Goal: Task Accomplishment & Management: Use online tool/utility

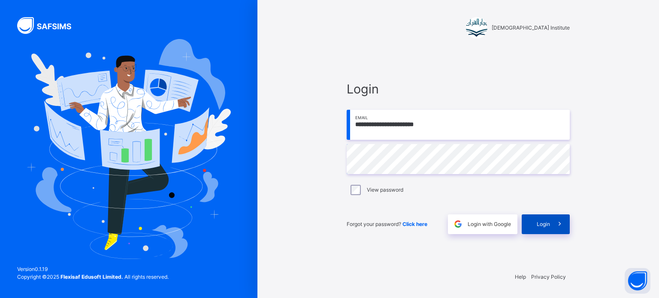
click at [559, 217] on span at bounding box center [560, 224] width 20 height 20
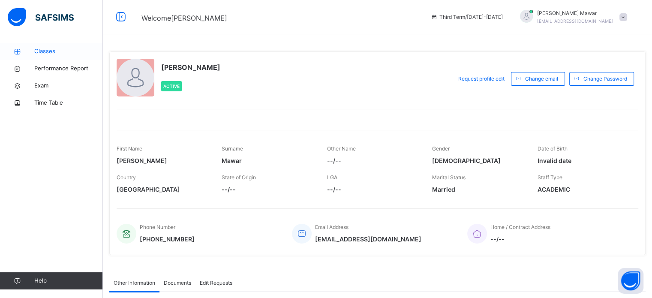
click at [40, 48] on span "Classes" at bounding box center [68, 51] width 69 height 9
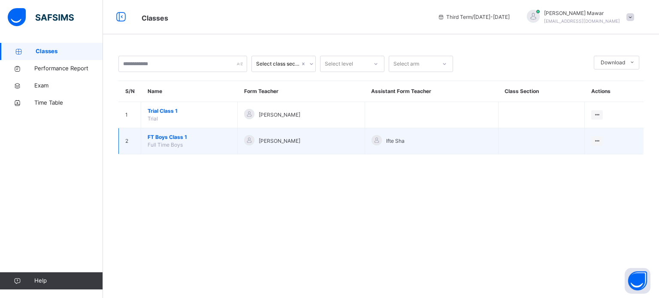
click at [148, 139] on span "FT Boys Class 1" at bounding box center [189, 137] width 83 height 8
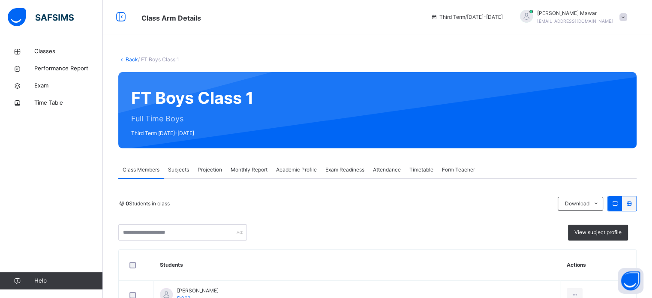
click at [209, 164] on div "Projection" at bounding box center [209, 169] width 33 height 17
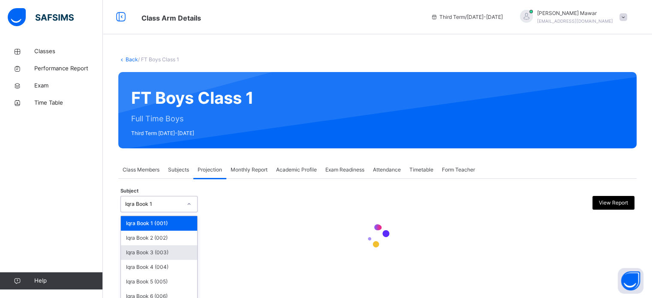
click at [136, 253] on div "Iqra Book 3 (003)" at bounding box center [159, 252] width 76 height 15
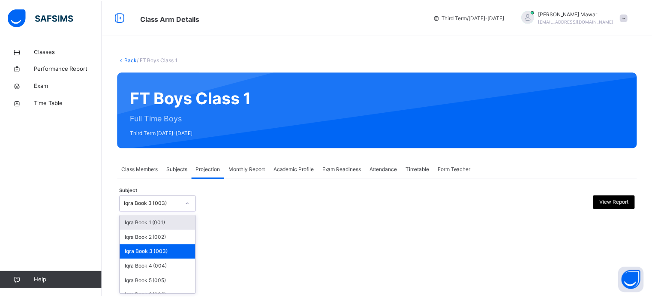
scroll to position [45, 0]
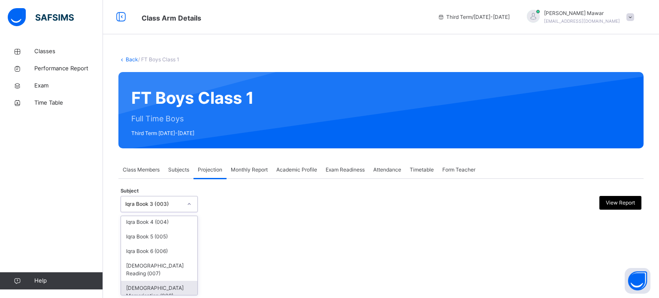
click at [144, 291] on div "[DEMOGRAPHIC_DATA] Memorisation (008)" at bounding box center [159, 292] width 76 height 22
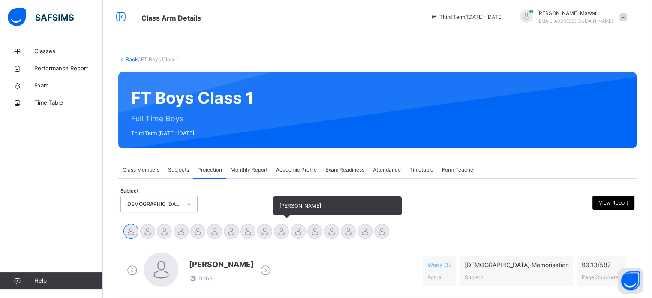
click at [288, 234] on div at bounding box center [281, 231] width 15 height 15
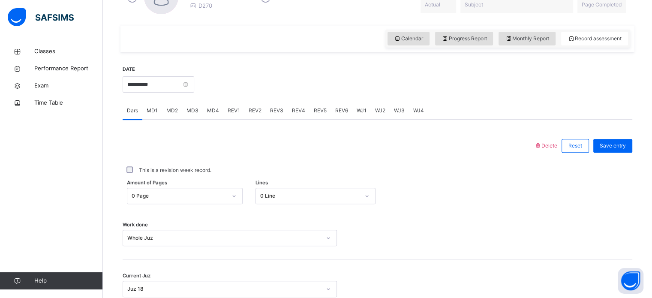
scroll to position [281, 0]
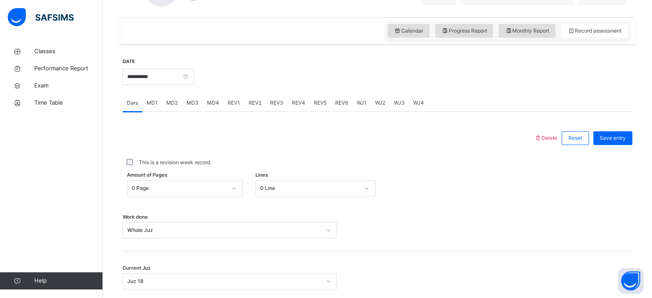
click at [384, 105] on div "WJ2" at bounding box center [380, 102] width 19 height 17
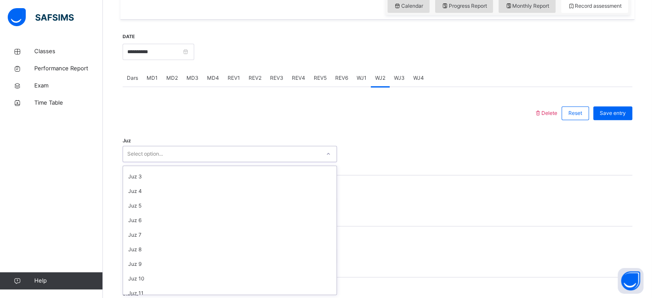
scroll to position [0, 0]
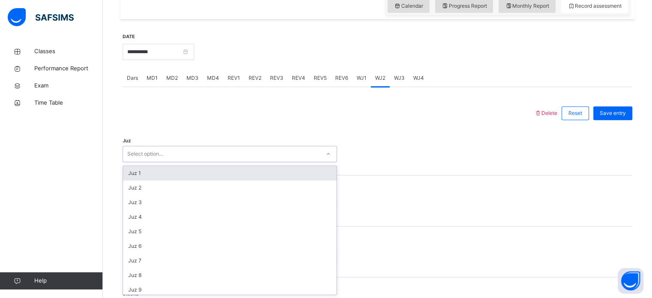
click at [365, 71] on div "WJ1" at bounding box center [362, 77] width 18 height 17
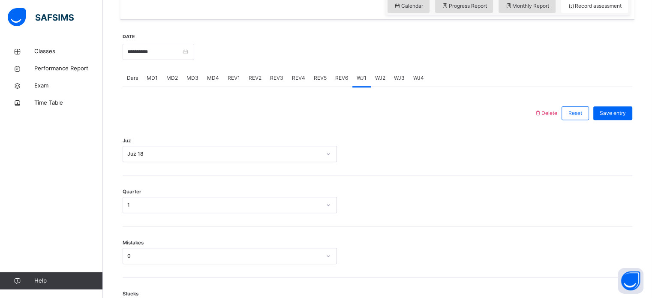
click at [372, 84] on div "WJ2" at bounding box center [380, 77] width 19 height 17
click at [393, 84] on div "WJ3" at bounding box center [399, 77] width 19 height 17
click at [417, 79] on span "WJ4" at bounding box center [418, 78] width 11 height 8
click at [371, 82] on div "WJ2" at bounding box center [380, 77] width 19 height 17
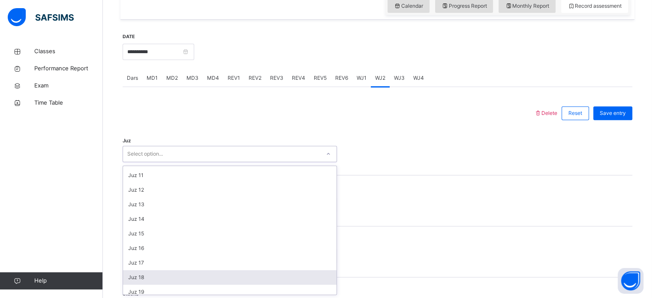
click at [149, 281] on div "Juz 18" at bounding box center [230, 277] width 214 height 15
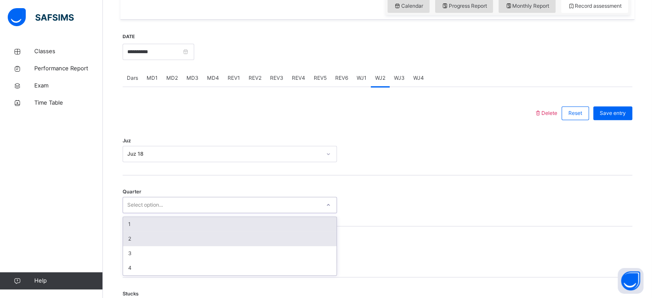
click at [144, 241] on div "2" at bounding box center [230, 239] width 214 height 15
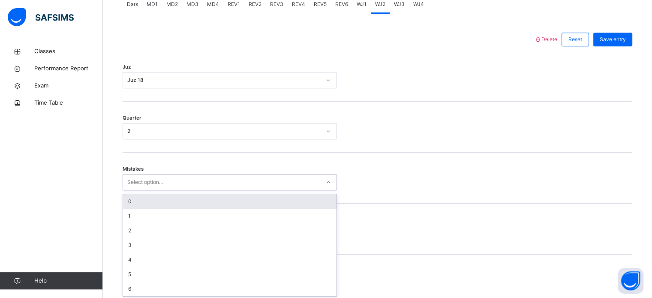
scroll to position [381, 0]
click at [160, 196] on div "0" at bounding box center [230, 200] width 214 height 15
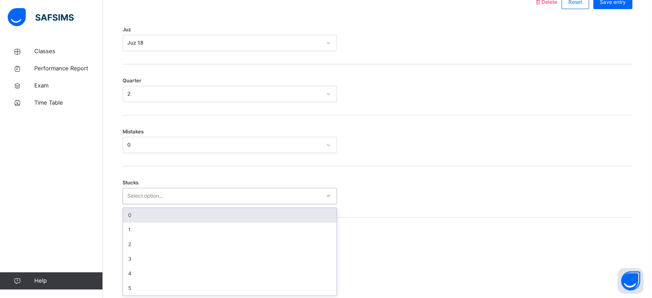
scroll to position [417, 0]
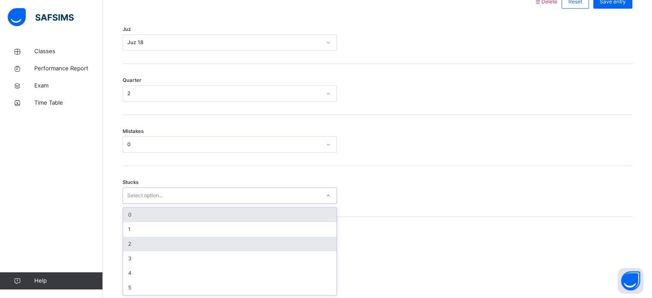
click at [142, 242] on div "2" at bounding box center [230, 244] width 214 height 15
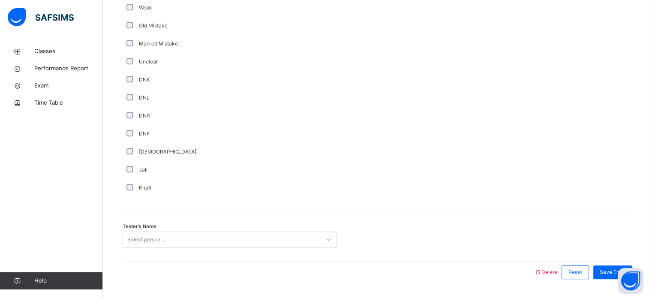
scroll to position [724, 0]
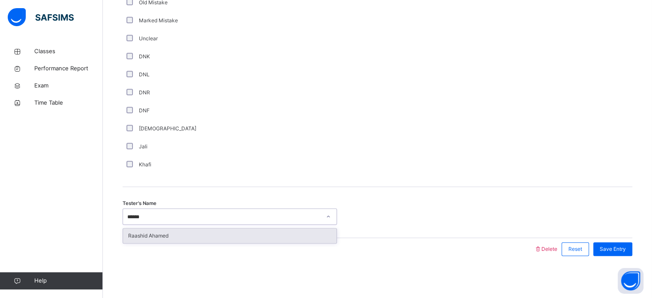
type input "*******"
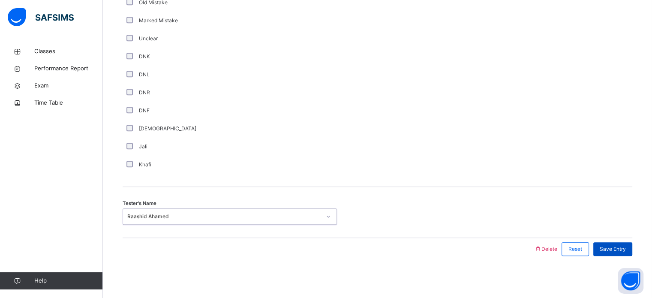
click at [620, 254] on div "Save Entry" at bounding box center [613, 249] width 39 height 14
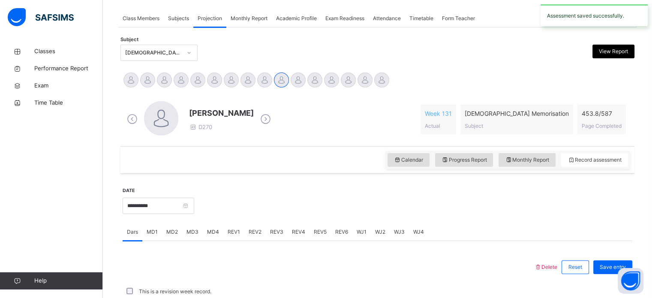
scroll to position [346, 0]
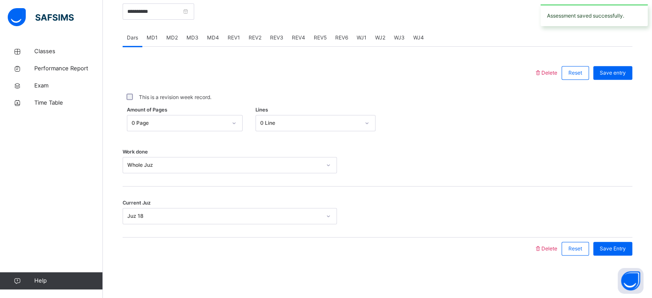
click at [395, 45] on div "WJ3" at bounding box center [399, 37] width 19 height 17
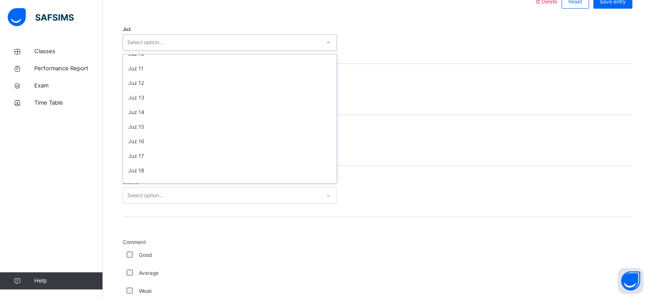
scroll to position [139, 0]
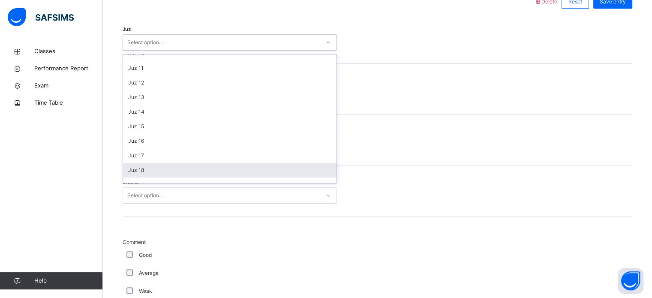
click at [148, 171] on div "Juz 18" at bounding box center [230, 170] width 214 height 15
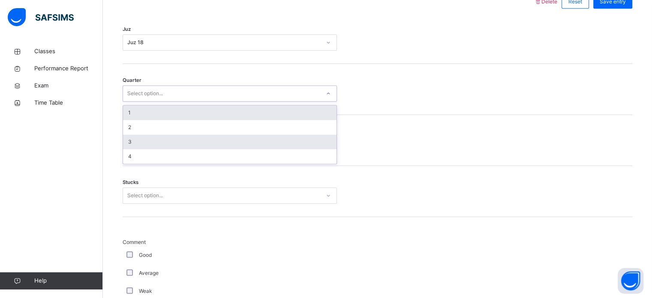
click at [148, 140] on div "3" at bounding box center [230, 142] width 214 height 15
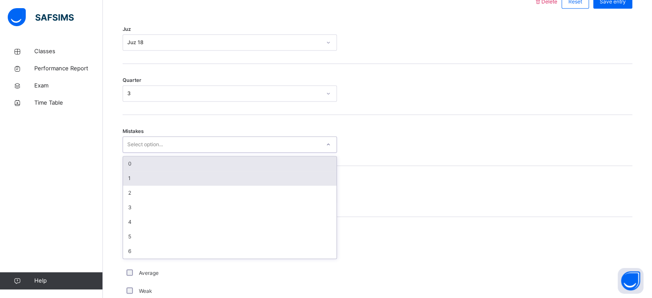
click at [141, 175] on div "1" at bounding box center [230, 178] width 214 height 15
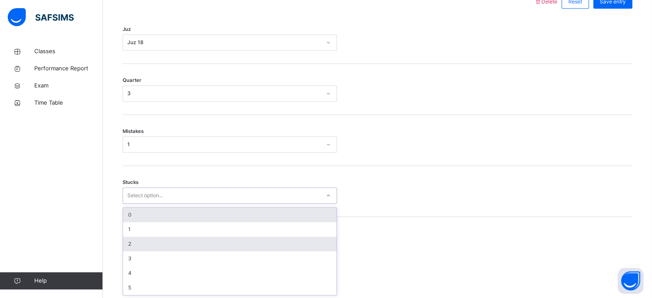
click at [138, 244] on div "2" at bounding box center [230, 244] width 214 height 15
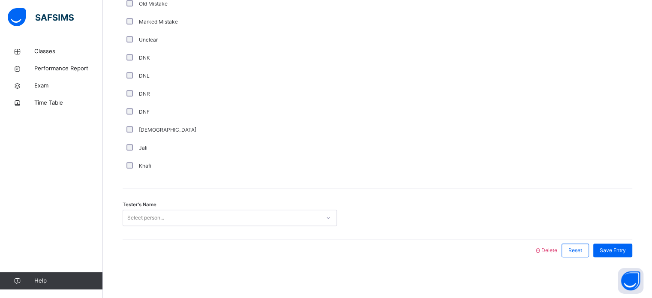
scroll to position [724, 0]
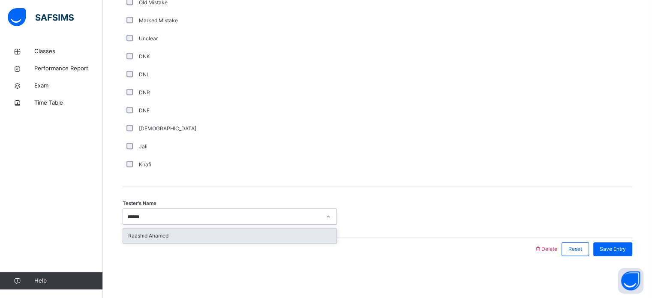
type input "*******"
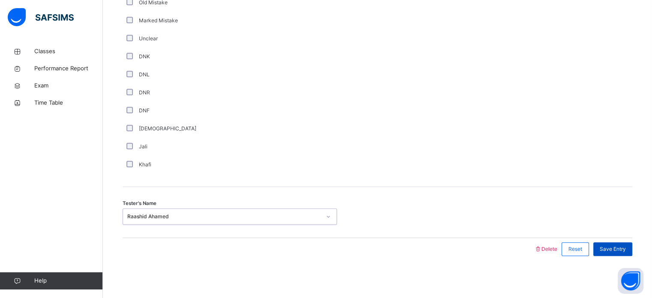
click at [622, 254] on div "Save Entry" at bounding box center [613, 249] width 39 height 14
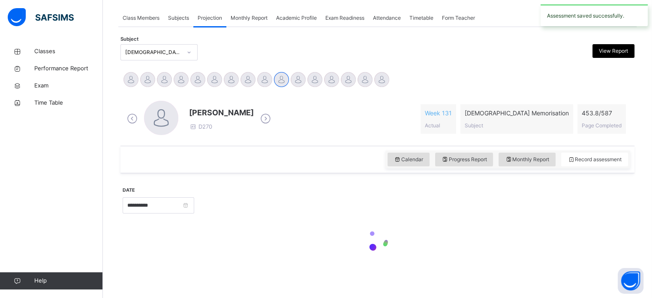
scroll to position [151, 0]
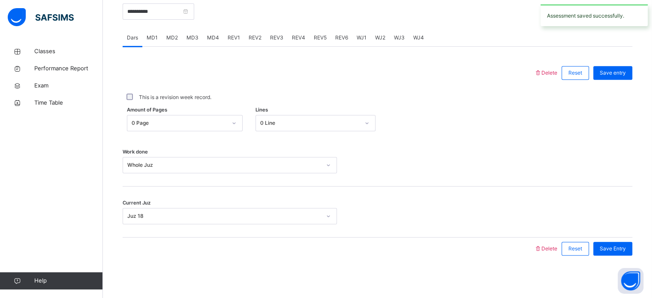
click at [452, 101] on div "This is a revision week record." at bounding box center [378, 97] width 510 height 18
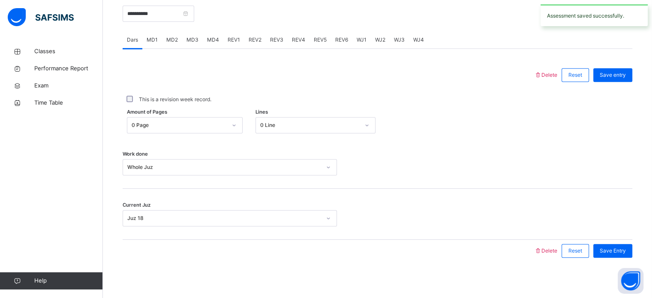
click at [249, 34] on div "REV2" at bounding box center [254, 39] width 21 height 17
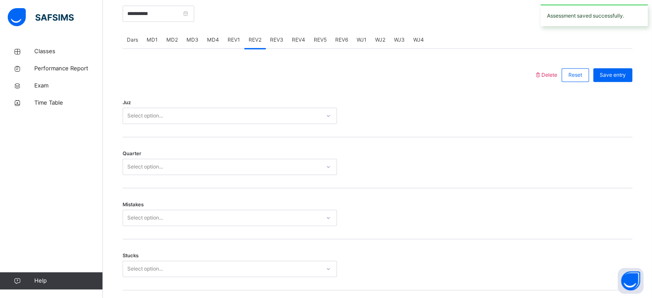
click at [234, 45] on div "REV1" at bounding box center [233, 39] width 21 height 17
click at [256, 42] on span "REV2" at bounding box center [255, 40] width 13 height 8
click at [278, 41] on span "REV3" at bounding box center [276, 40] width 13 height 8
click at [300, 38] on span "REV4" at bounding box center [298, 40] width 13 height 8
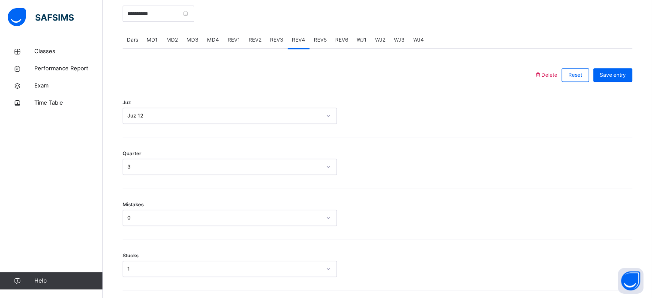
click at [239, 35] on div "REV1" at bounding box center [233, 39] width 21 height 17
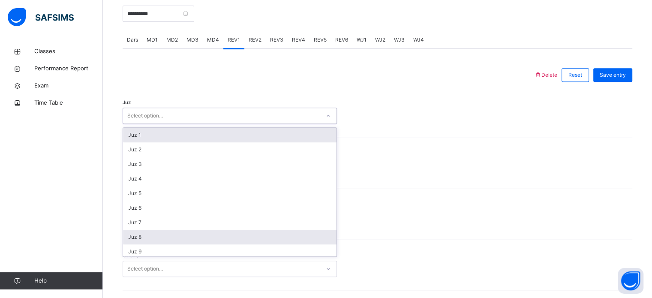
click at [127, 234] on div "Juz 8" at bounding box center [230, 237] width 214 height 15
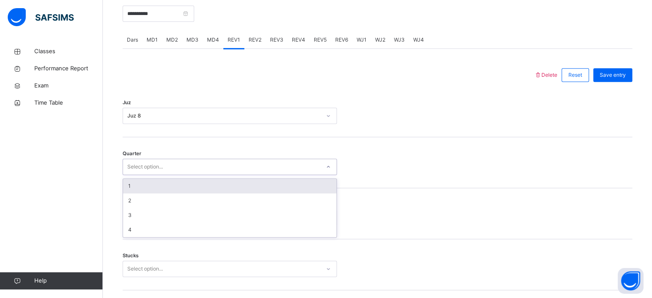
click at [133, 186] on div "1" at bounding box center [230, 186] width 214 height 15
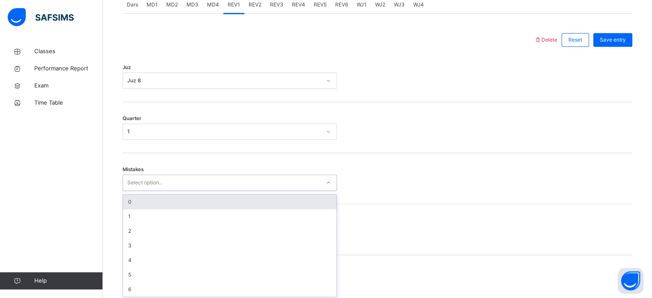
scroll to position [381, 0]
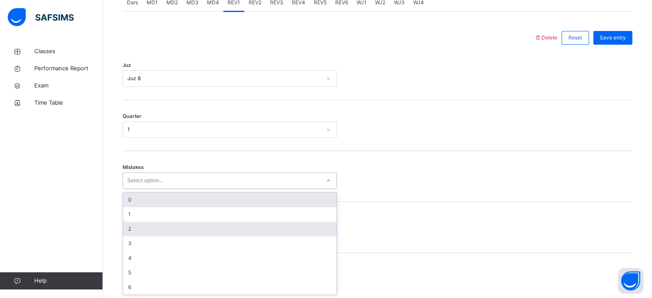
click at [127, 227] on div "2" at bounding box center [230, 229] width 214 height 15
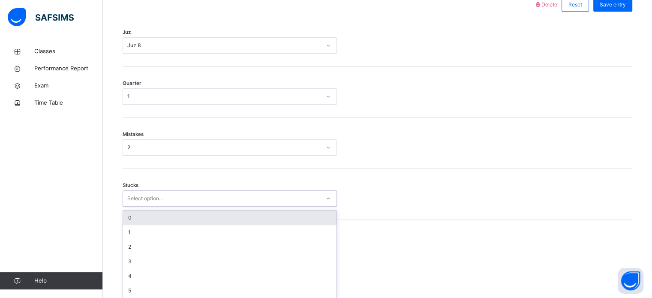
scroll to position [417, 0]
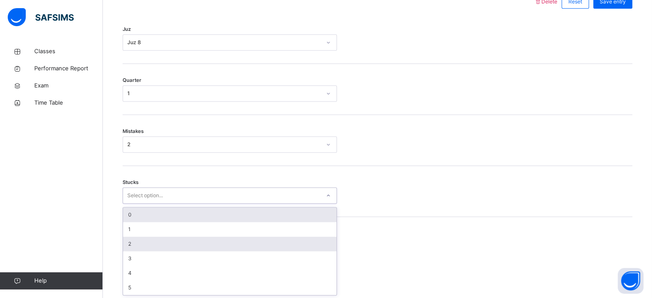
click at [128, 238] on div "2" at bounding box center [230, 244] width 214 height 15
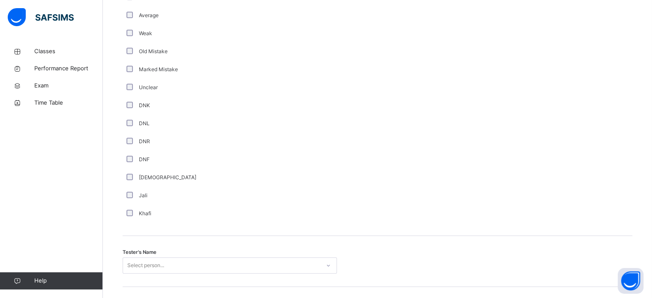
click at [132, 279] on div "Tester's Name Select person..." at bounding box center [378, 261] width 510 height 51
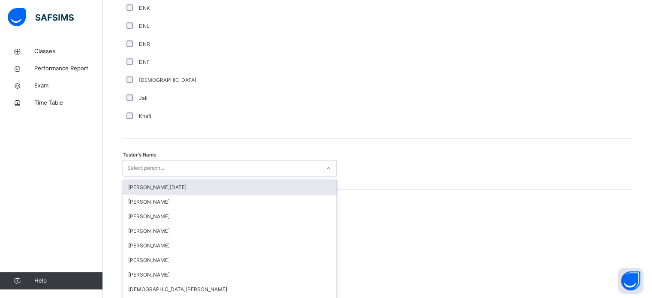
scroll to position [786, 0]
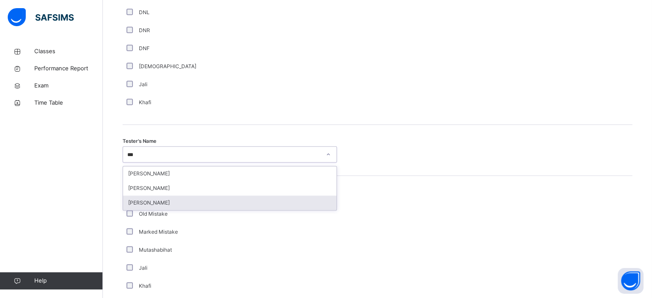
type input "****"
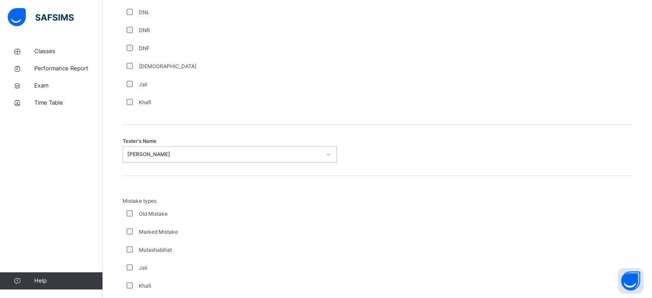
click at [62, 146] on div "Classes Performance Report Exam Time Table Help" at bounding box center [51, 166] width 103 height 264
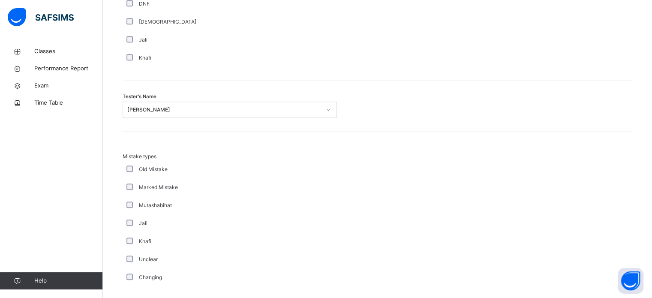
scroll to position [943, 0]
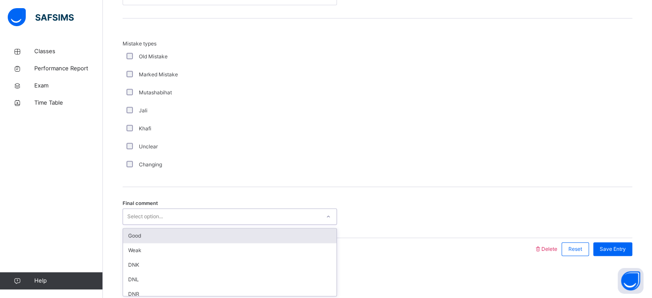
click at [128, 232] on div "Good" at bounding box center [230, 236] width 214 height 15
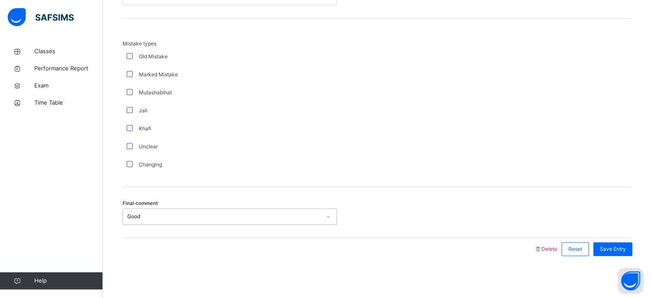
click at [136, 232] on div "Final comment option Good, selected. 0 results available. Select is focused ,ty…" at bounding box center [378, 212] width 510 height 51
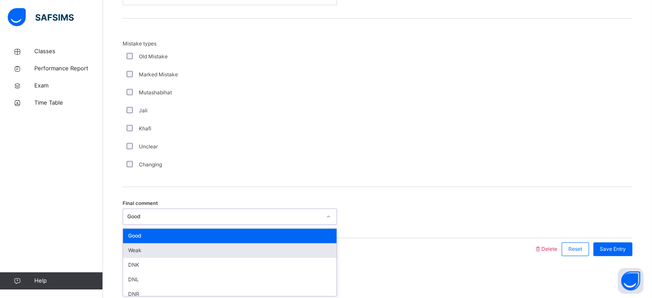
click at [130, 245] on div "Weak" at bounding box center [230, 250] width 214 height 15
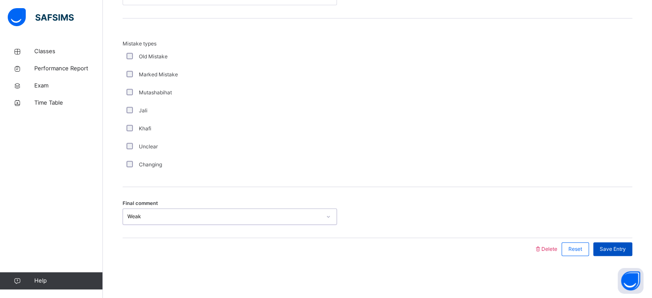
click at [623, 249] on span "Save Entry" at bounding box center [613, 249] width 26 height 8
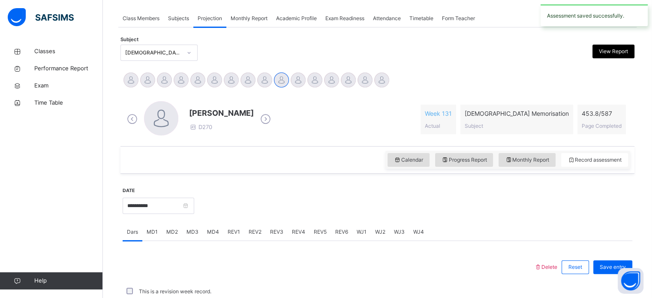
scroll to position [346, 0]
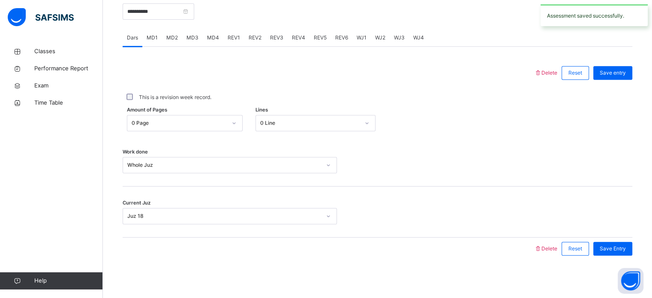
click at [250, 41] on span "REV2" at bounding box center [255, 38] width 13 height 8
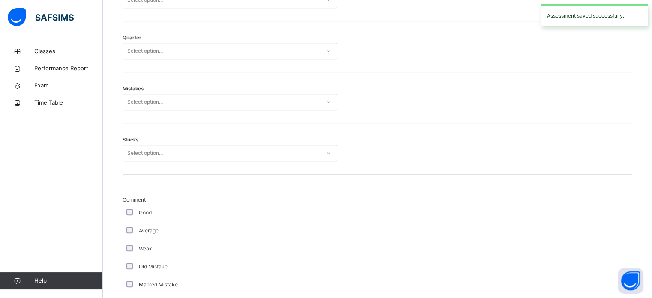
scroll to position [398, 0]
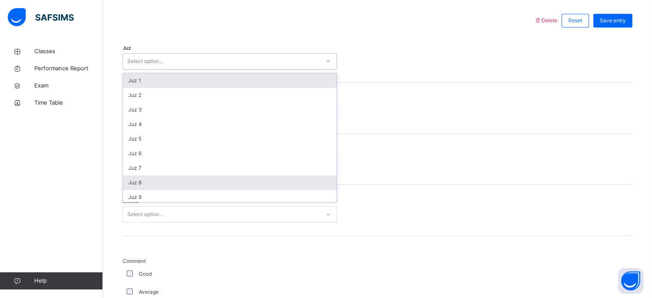
click at [144, 179] on div "Juz 8" at bounding box center [230, 182] width 214 height 15
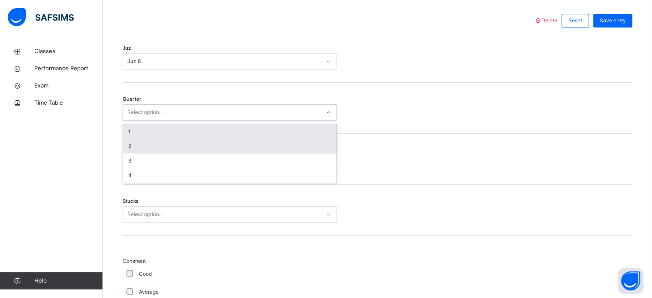
click at [146, 145] on div "2" at bounding box center [230, 146] width 214 height 15
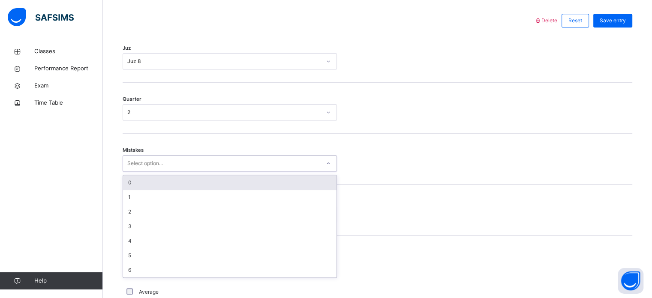
click at [123, 187] on div "0" at bounding box center [230, 182] width 214 height 15
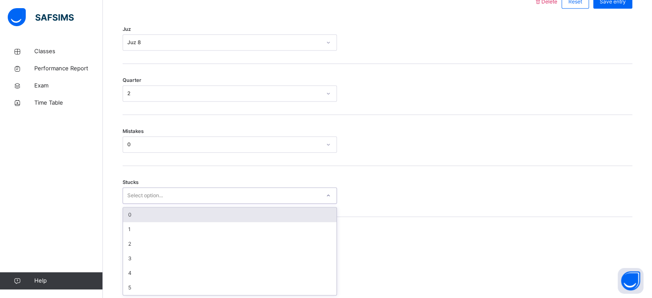
scroll to position [417, 0]
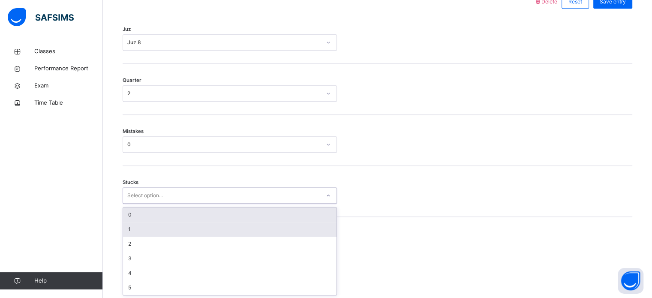
click at [127, 225] on div "1" at bounding box center [230, 229] width 214 height 15
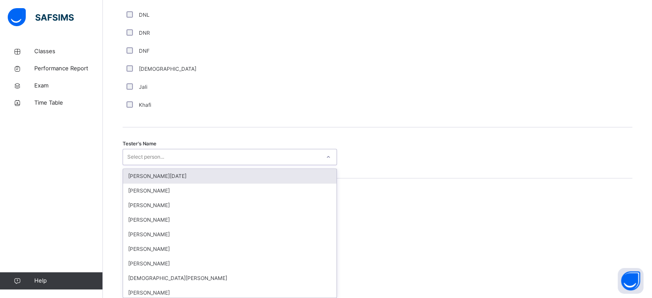
scroll to position [786, 0]
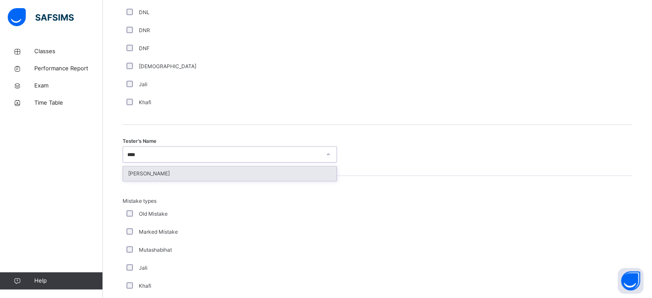
type input "*****"
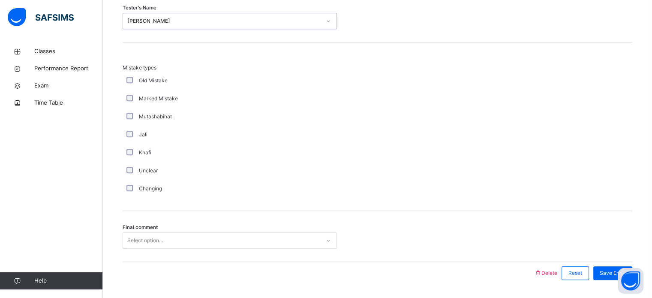
scroll to position [943, 0]
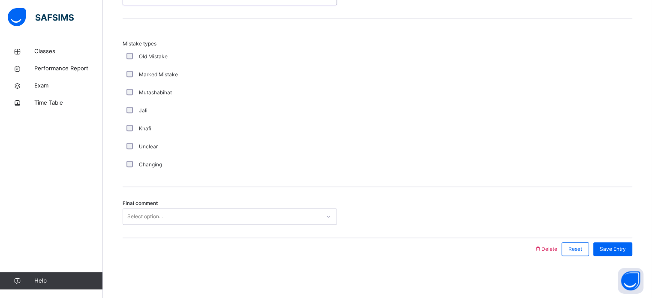
click at [546, 55] on div "Mistake types Old Mistake Marked Mistake Mutashabihat [PERSON_NAME] Unclear Cha…" at bounding box center [378, 107] width 510 height 134
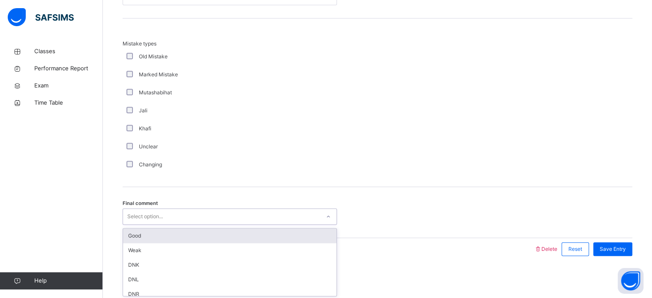
click at [134, 234] on div "Good" at bounding box center [230, 236] width 214 height 15
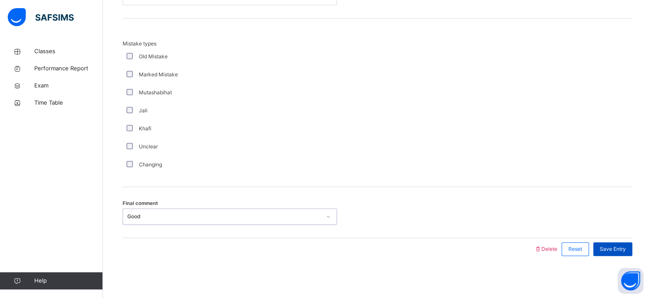
click at [622, 247] on span "Save Entry" at bounding box center [613, 249] width 26 height 8
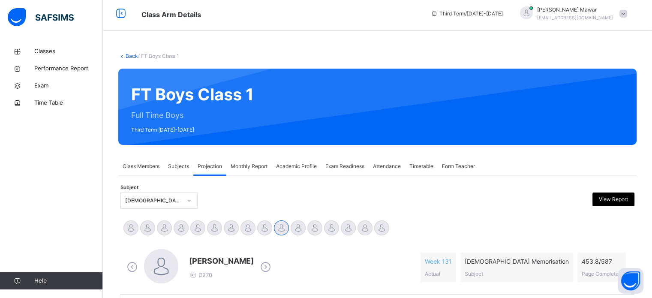
scroll to position [0, 0]
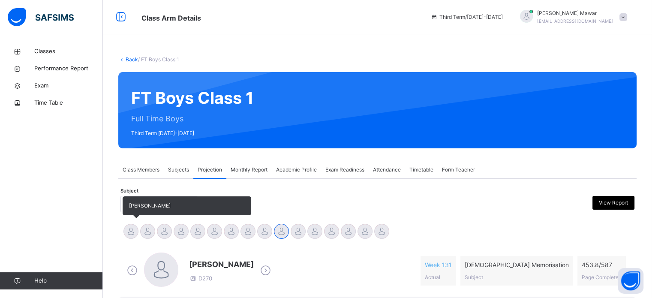
click at [129, 232] on div at bounding box center [131, 231] width 15 height 15
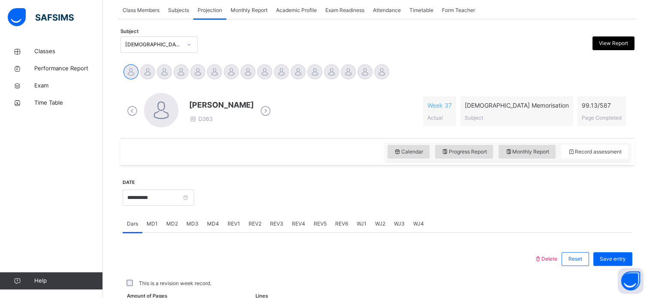
scroll to position [160, 0]
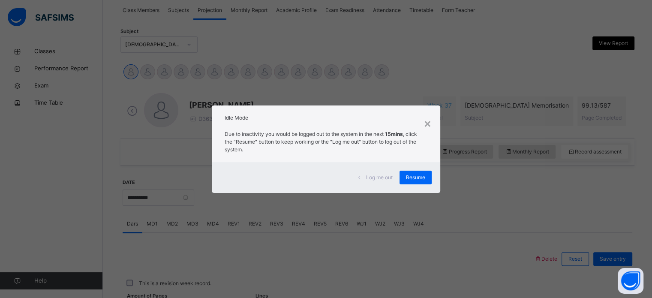
click at [390, 177] on span "Log me out" at bounding box center [379, 178] width 27 height 8
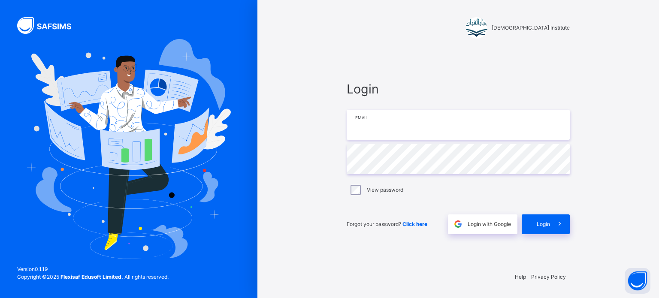
type input "**********"
click at [566, 220] on span at bounding box center [560, 224] width 20 height 20
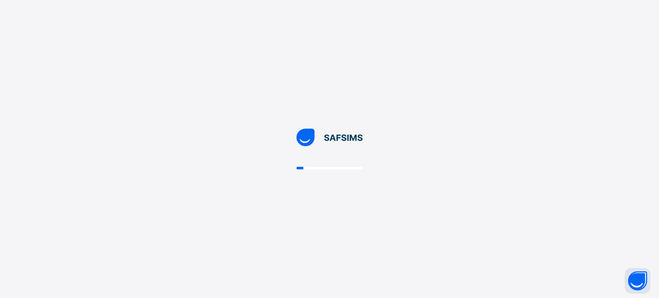
click at [551, 229] on div at bounding box center [329, 149] width 659 height 298
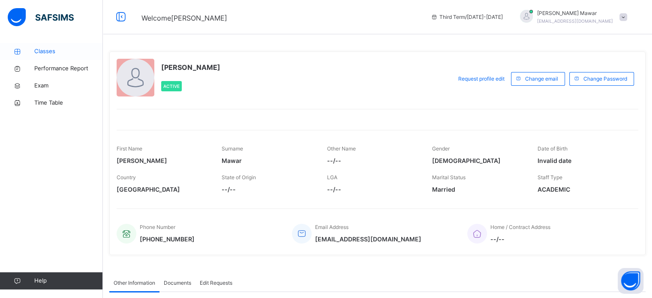
click at [59, 51] on span "Classes" at bounding box center [68, 51] width 69 height 9
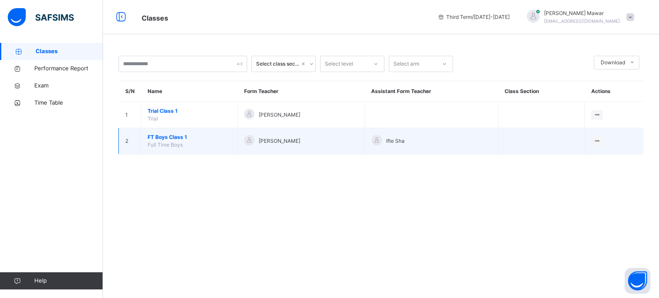
click at [172, 133] on span "FT Boys Class 1" at bounding box center [189, 137] width 83 height 8
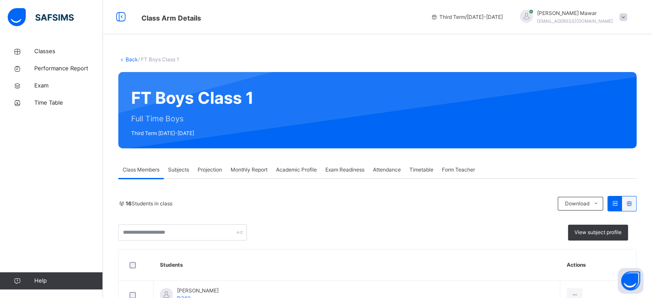
click at [206, 175] on div "Projection" at bounding box center [209, 169] width 33 height 17
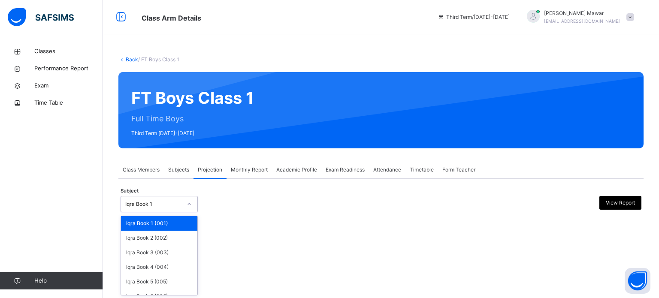
click at [185, 197] on div at bounding box center [189, 204] width 15 height 14
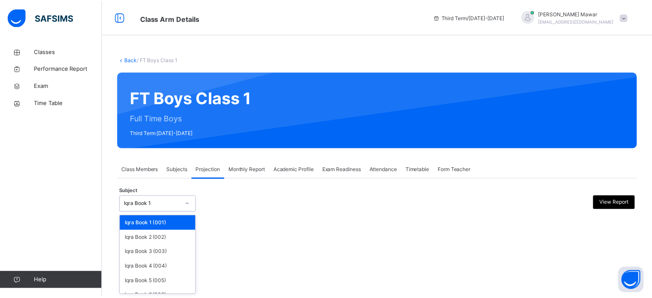
scroll to position [45, 0]
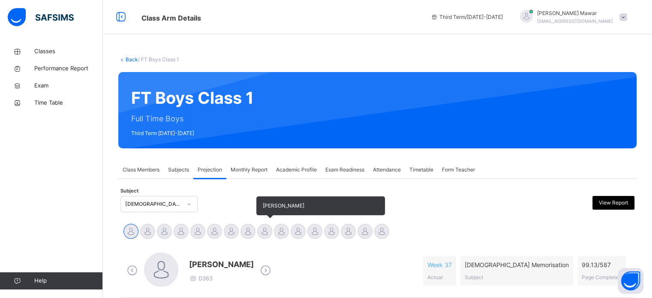
click at [264, 234] on div at bounding box center [264, 231] width 15 height 15
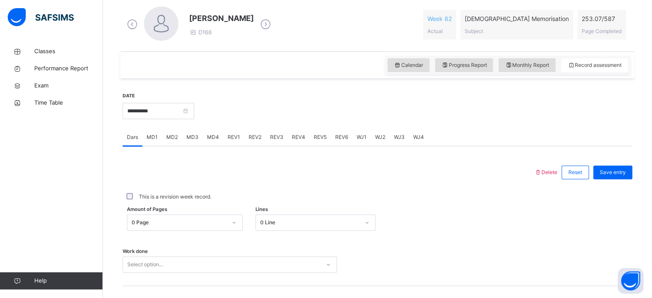
scroll to position [247, 0]
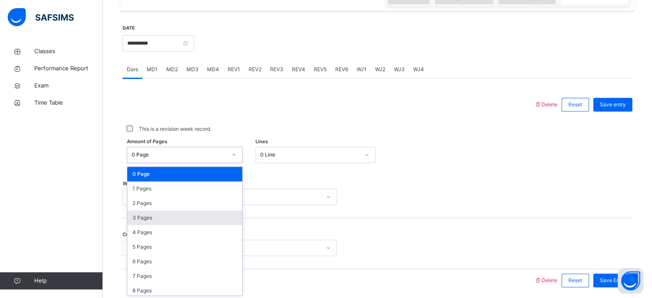
click at [202, 163] on div "option 3 Pages focused, 4 of 588. 588 results available. Use Up and Down to cho…" at bounding box center [185, 155] width 116 height 16
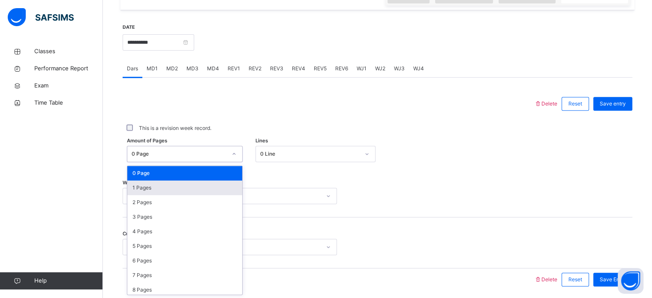
click at [187, 185] on div "1 Pages" at bounding box center [184, 188] width 115 height 15
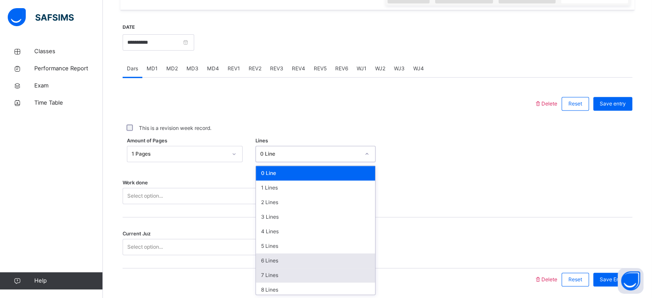
drag, startPoint x: 276, startPoint y: 157, endPoint x: 264, endPoint y: 281, distance: 124.6
click at [264, 162] on div "option 6 Lines focused, 7 of 16. 16 results available. Use Up and Down to choos…" at bounding box center [316, 154] width 120 height 16
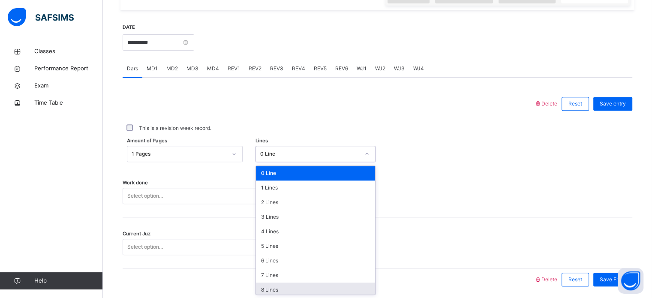
click at [270, 291] on div "8 Lines" at bounding box center [315, 290] width 119 height 15
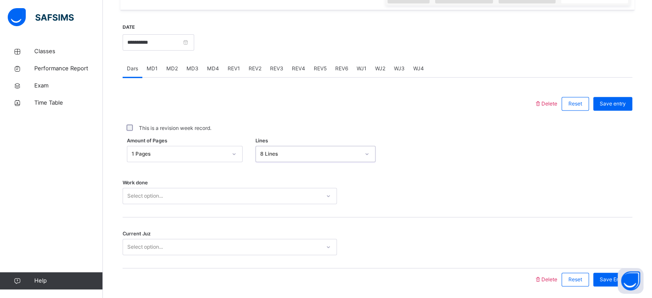
scroll to position [346, 0]
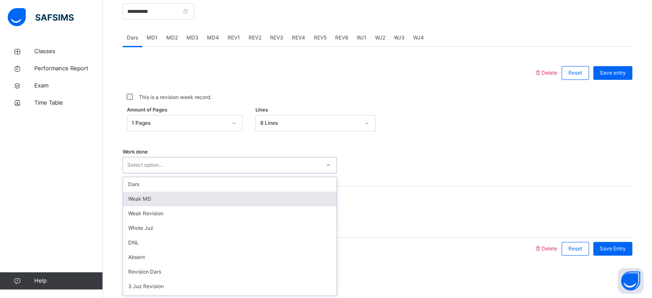
click at [247, 173] on div "option [PERSON_NAME] MD focused, 2 of 16. 16 results available. Use Up and Down…" at bounding box center [230, 165] width 214 height 16
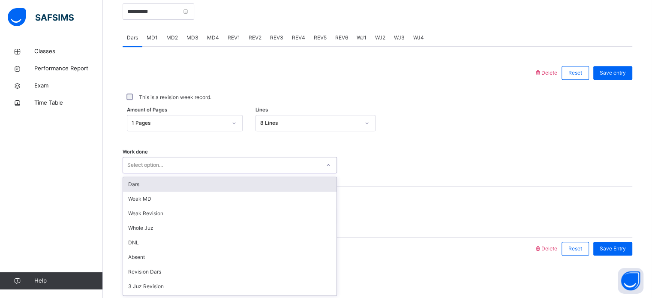
click at [241, 189] on div "Dars" at bounding box center [230, 184] width 214 height 15
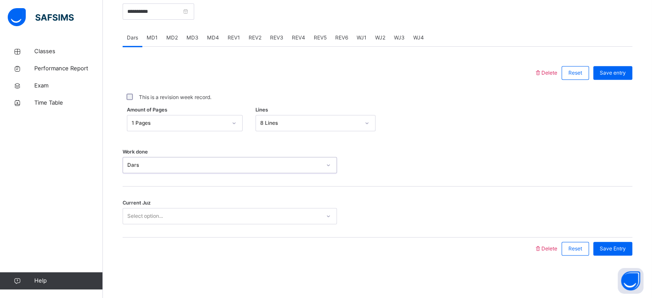
click at [230, 220] on div "Select option..." at bounding box center [221, 216] width 197 height 13
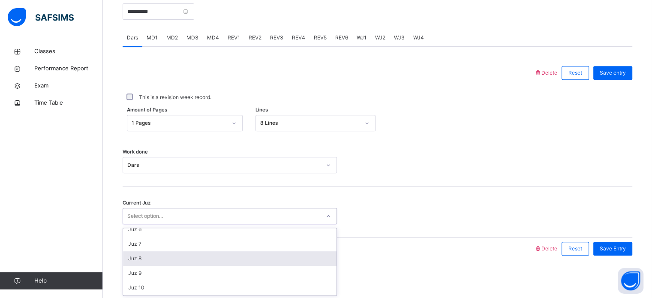
scroll to position [81, 0]
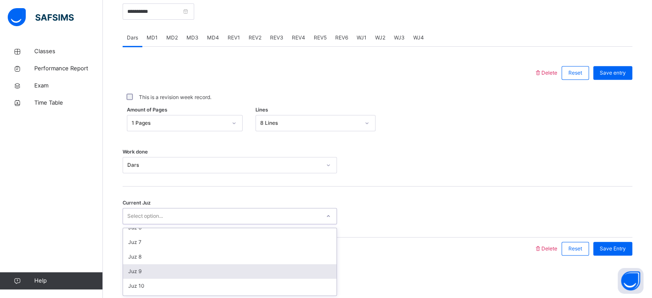
click at [239, 267] on div "Juz 9" at bounding box center [230, 271] width 214 height 15
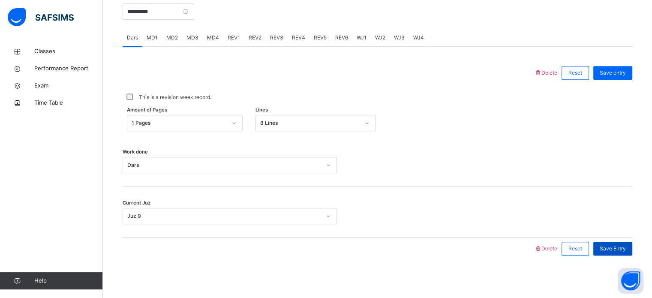
click at [609, 251] on span "Save Entry" at bounding box center [613, 249] width 26 height 8
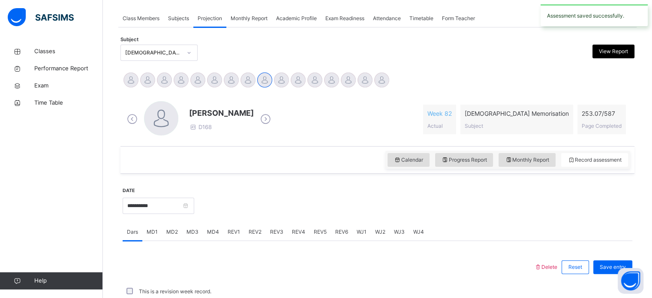
scroll to position [346, 0]
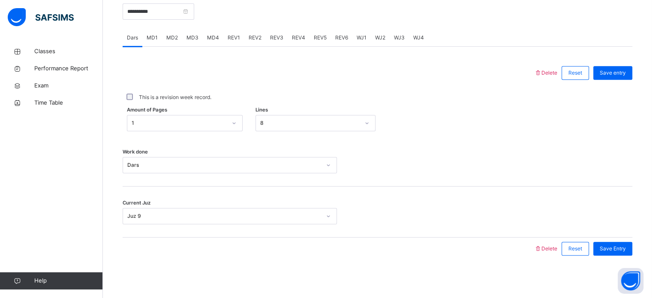
click at [0, 211] on div "Classes Performance Report Exam Time Table Help" at bounding box center [51, 166] width 103 height 264
click at [40, 67] on span "Performance Report" at bounding box center [68, 68] width 69 height 9
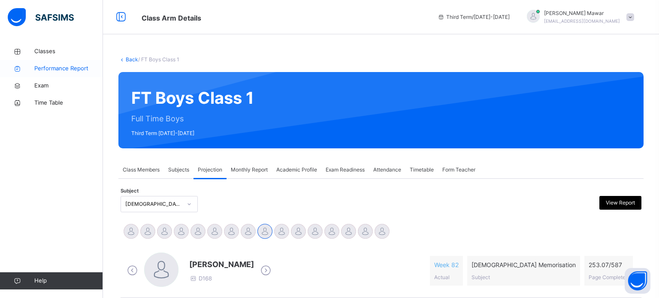
select select "****"
select select "*"
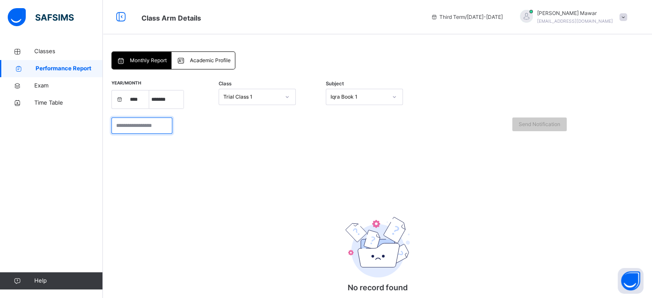
click at [156, 129] on input "search" at bounding box center [142, 126] width 61 height 16
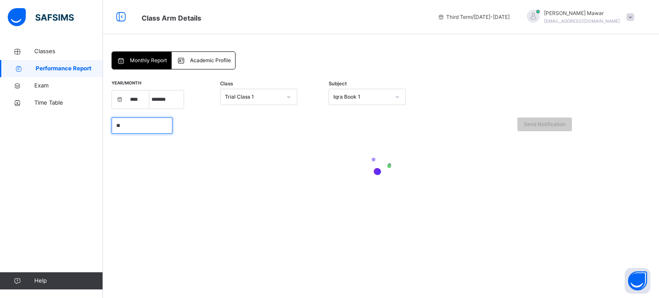
type input "*"
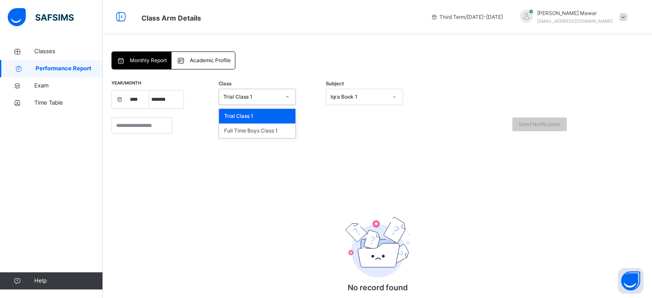
click at [249, 101] on div "Trial Class 1" at bounding box center [249, 96] width 60 height 13
click at [261, 132] on div "Full Time Boys Class 1" at bounding box center [257, 131] width 76 height 15
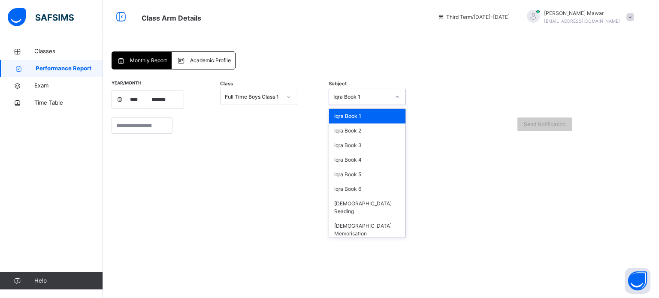
click at [361, 98] on div "Iqra Book 1" at bounding box center [361, 97] width 57 height 8
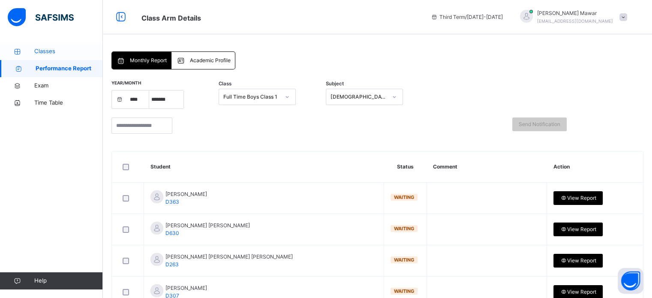
click at [49, 53] on span "Classes" at bounding box center [68, 51] width 69 height 9
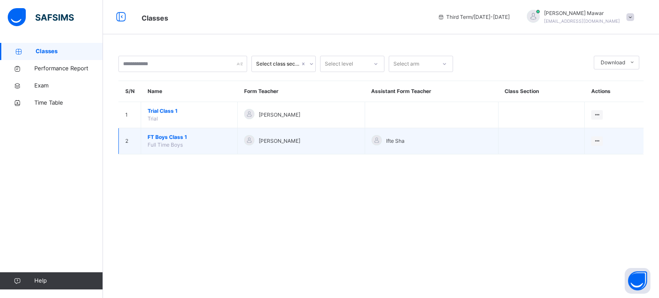
click at [180, 139] on span "FT Boys Class 1" at bounding box center [189, 137] width 83 height 8
